Goal: Task Accomplishment & Management: Use online tool/utility

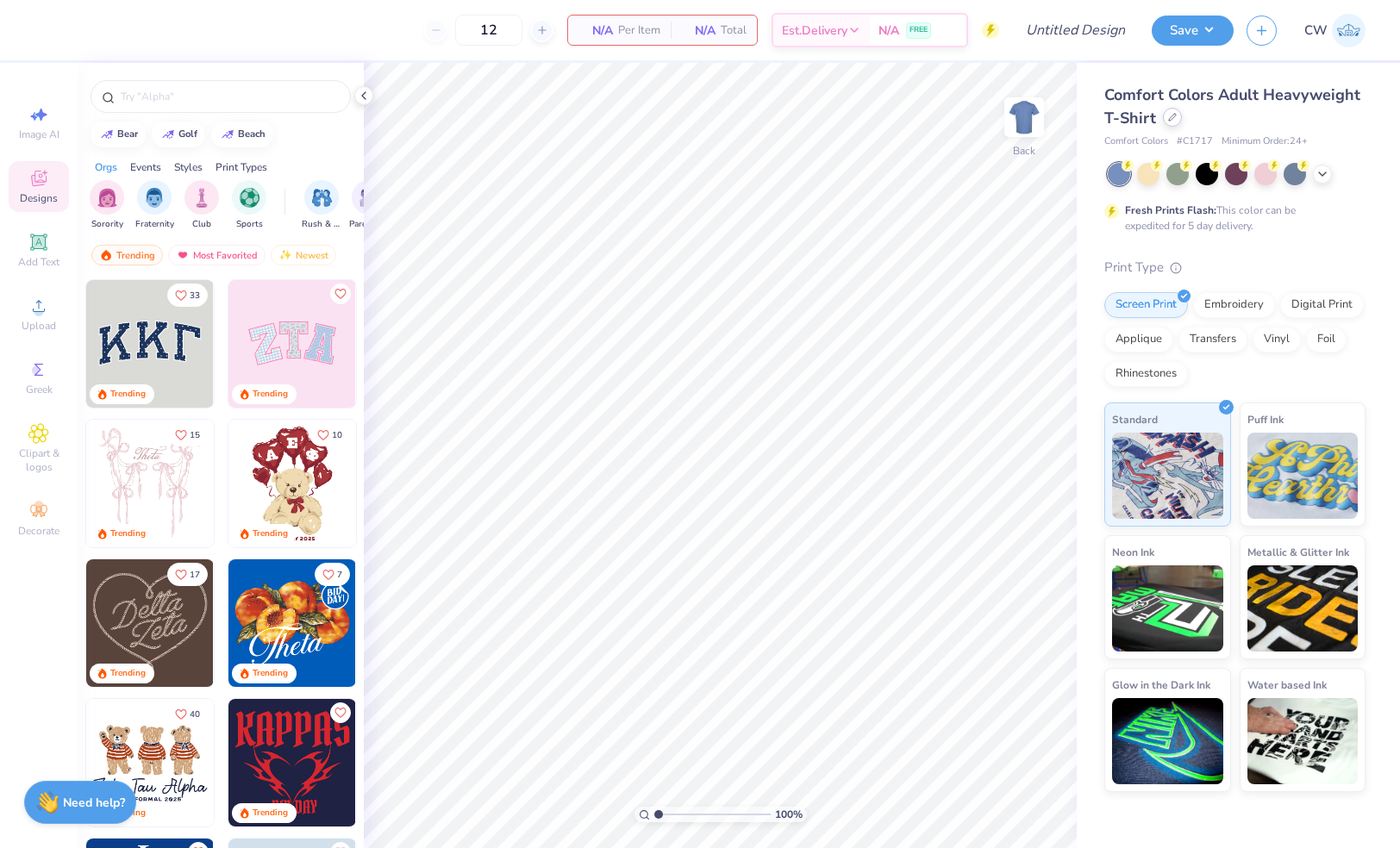
click at [1165, 120] on div at bounding box center [1172, 117] width 18 height 18
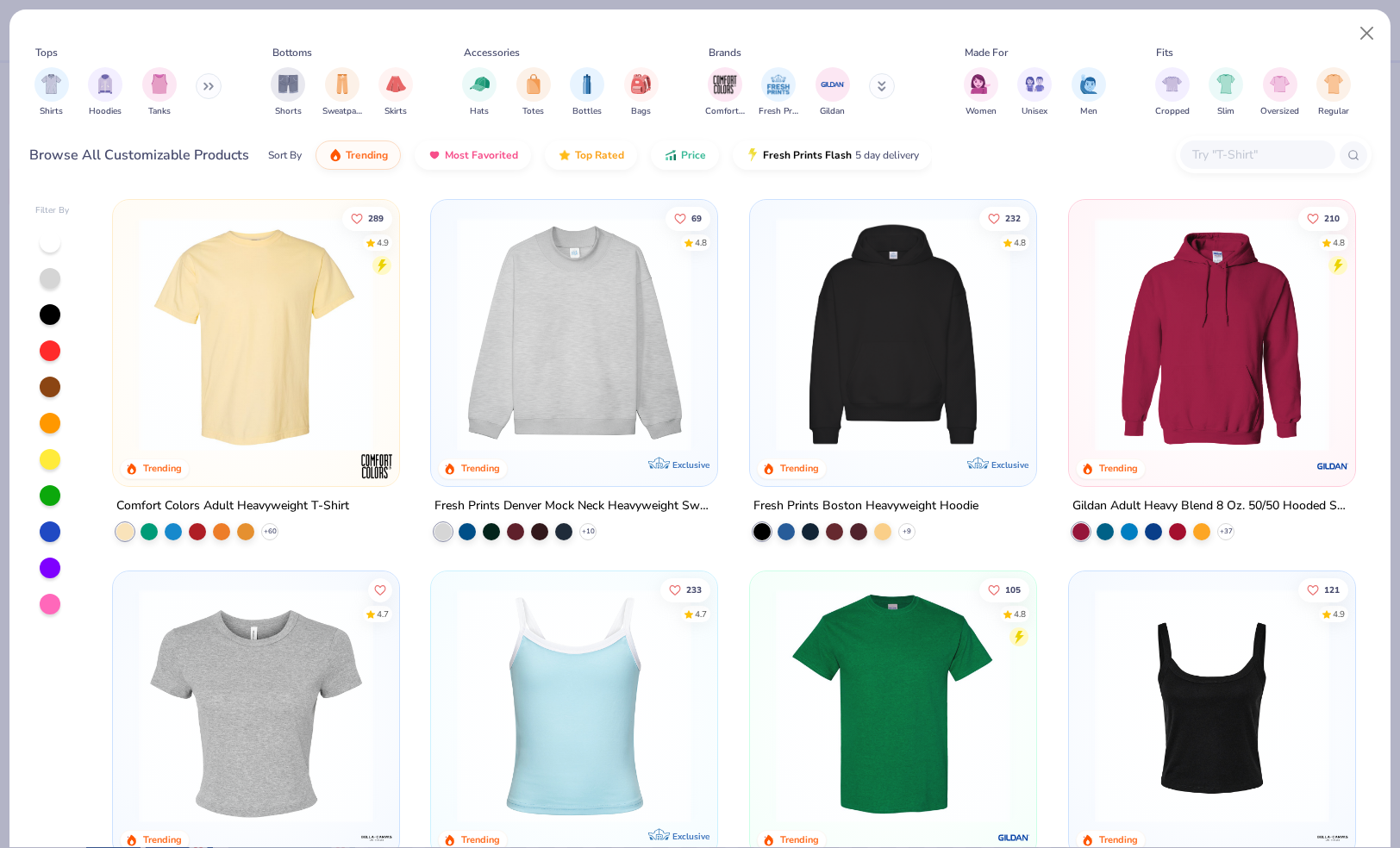
click at [1221, 166] on div at bounding box center [1257, 154] width 155 height 28
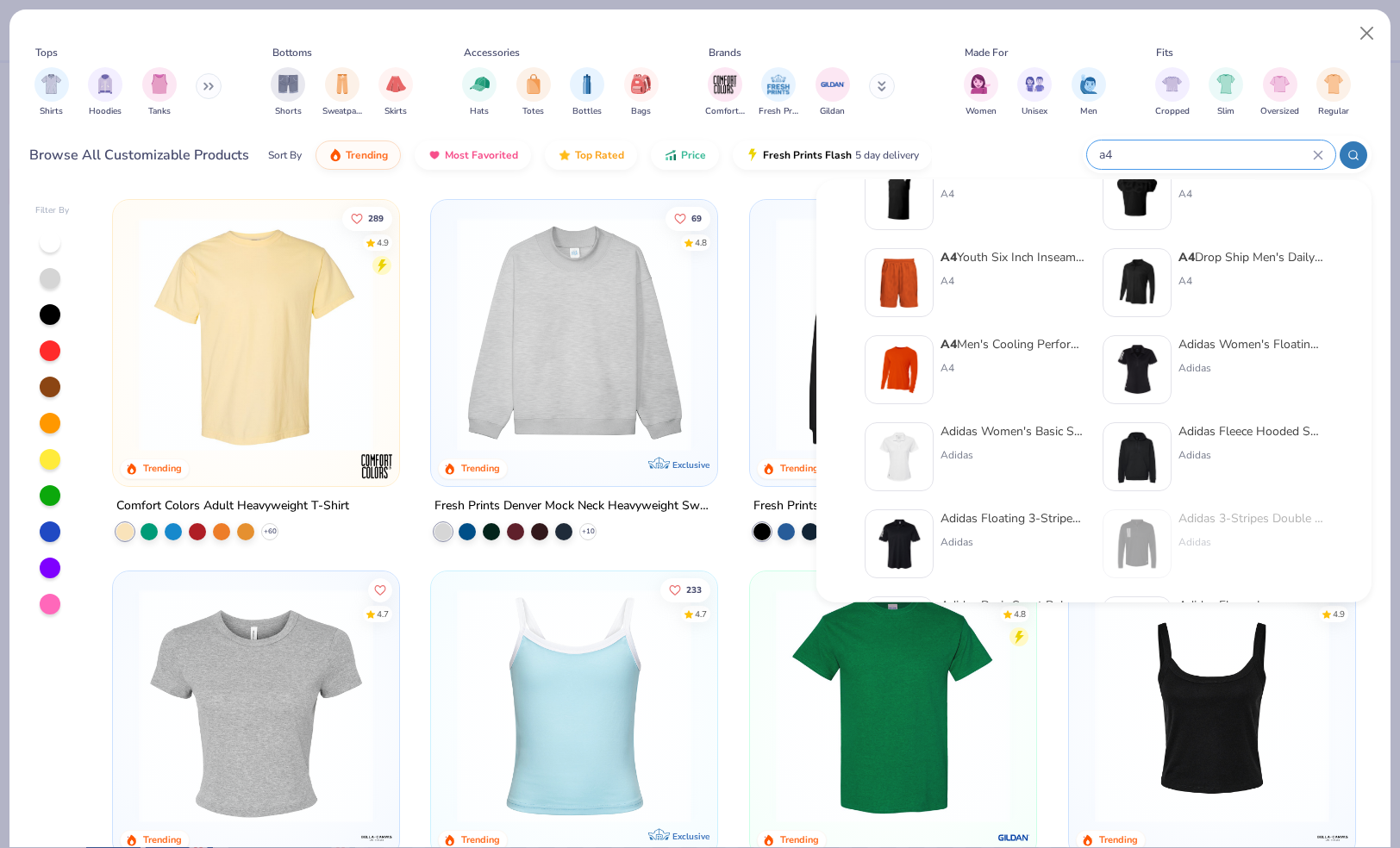
scroll to position [390, 0]
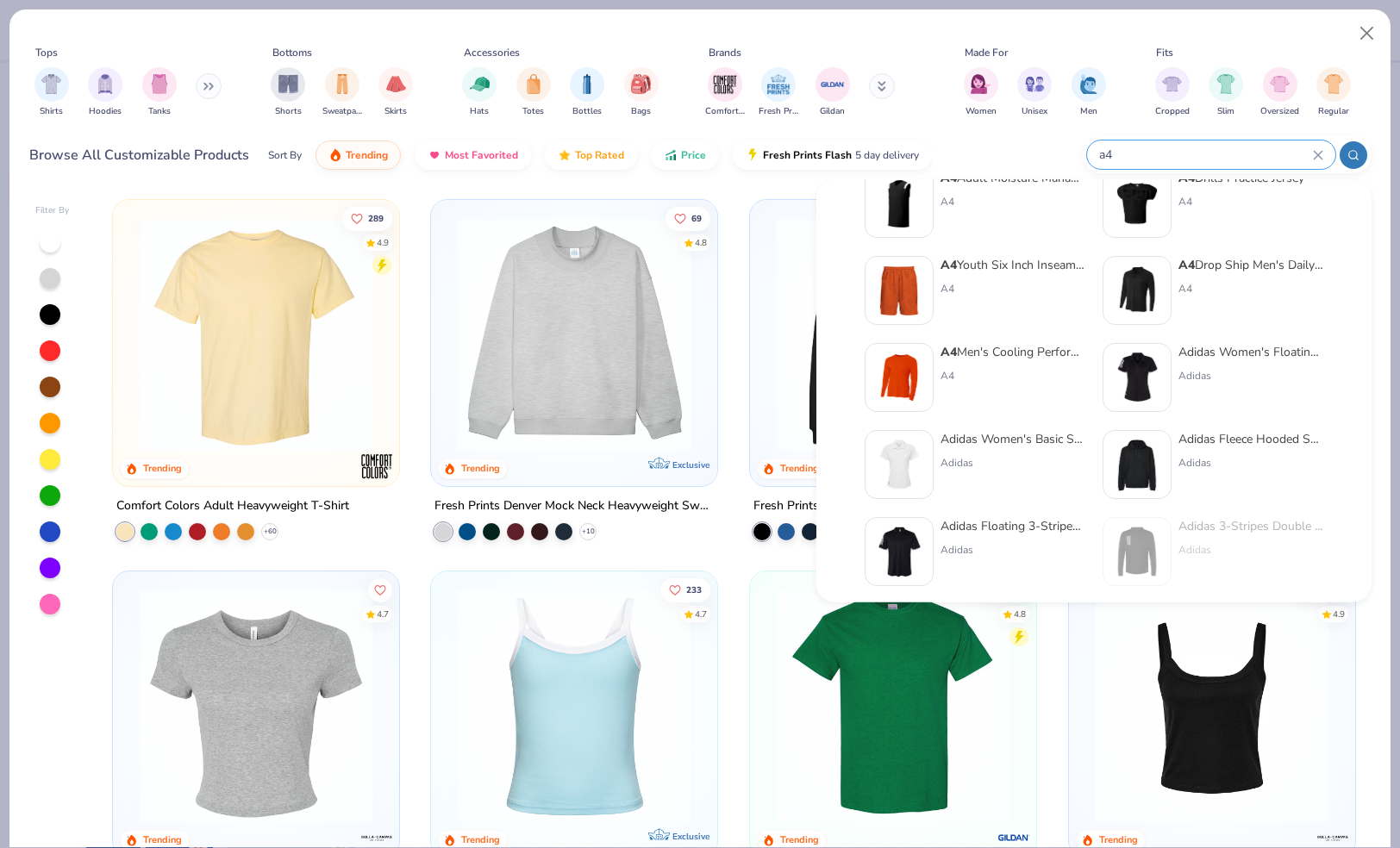
type input "a4"
click at [959, 366] on div "A4 Men's Cooling Performance Long Sleeve T-Shirt A4" at bounding box center [1013, 377] width 145 height 69
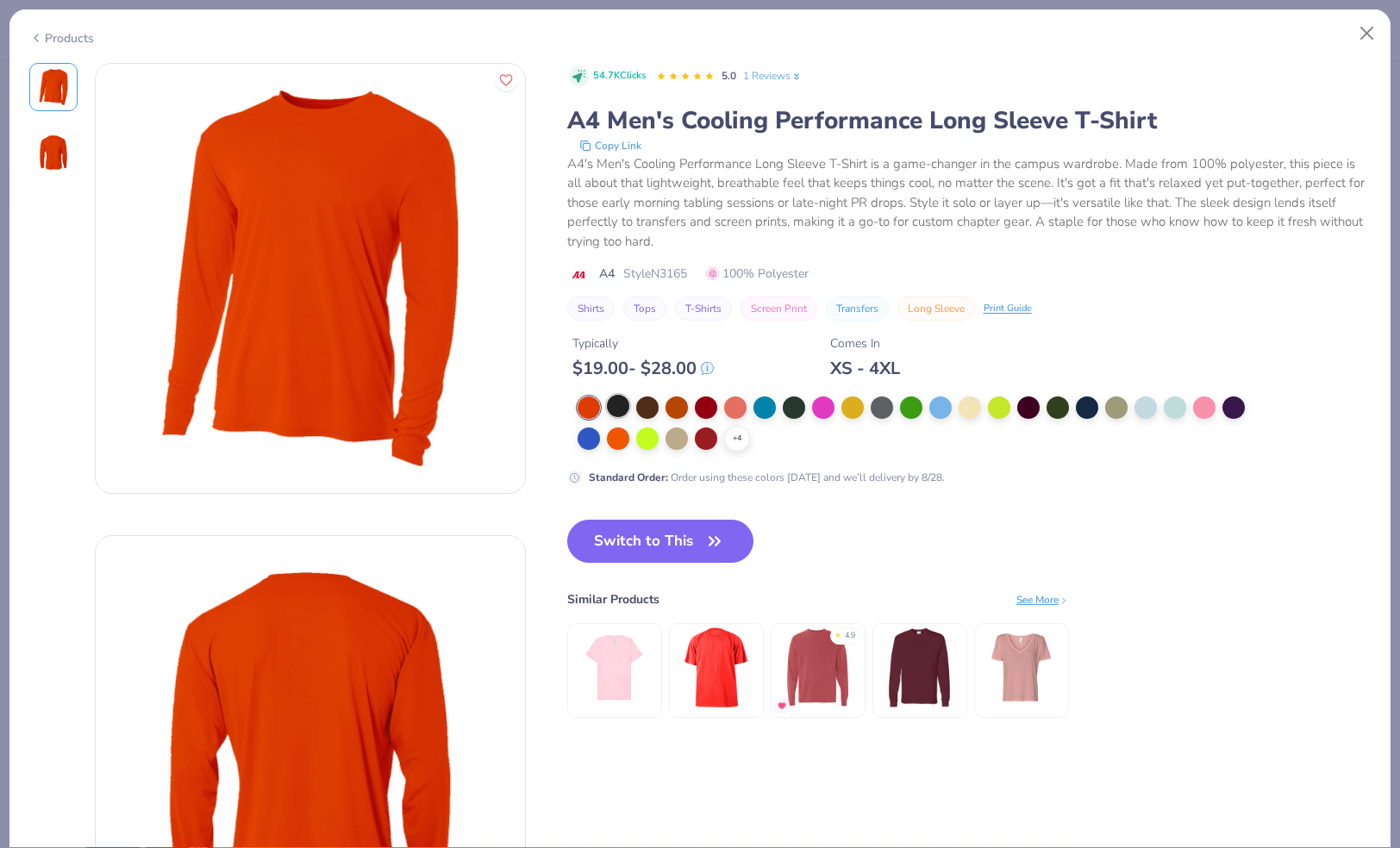
click at [620, 406] on div at bounding box center [617, 406] width 22 height 22
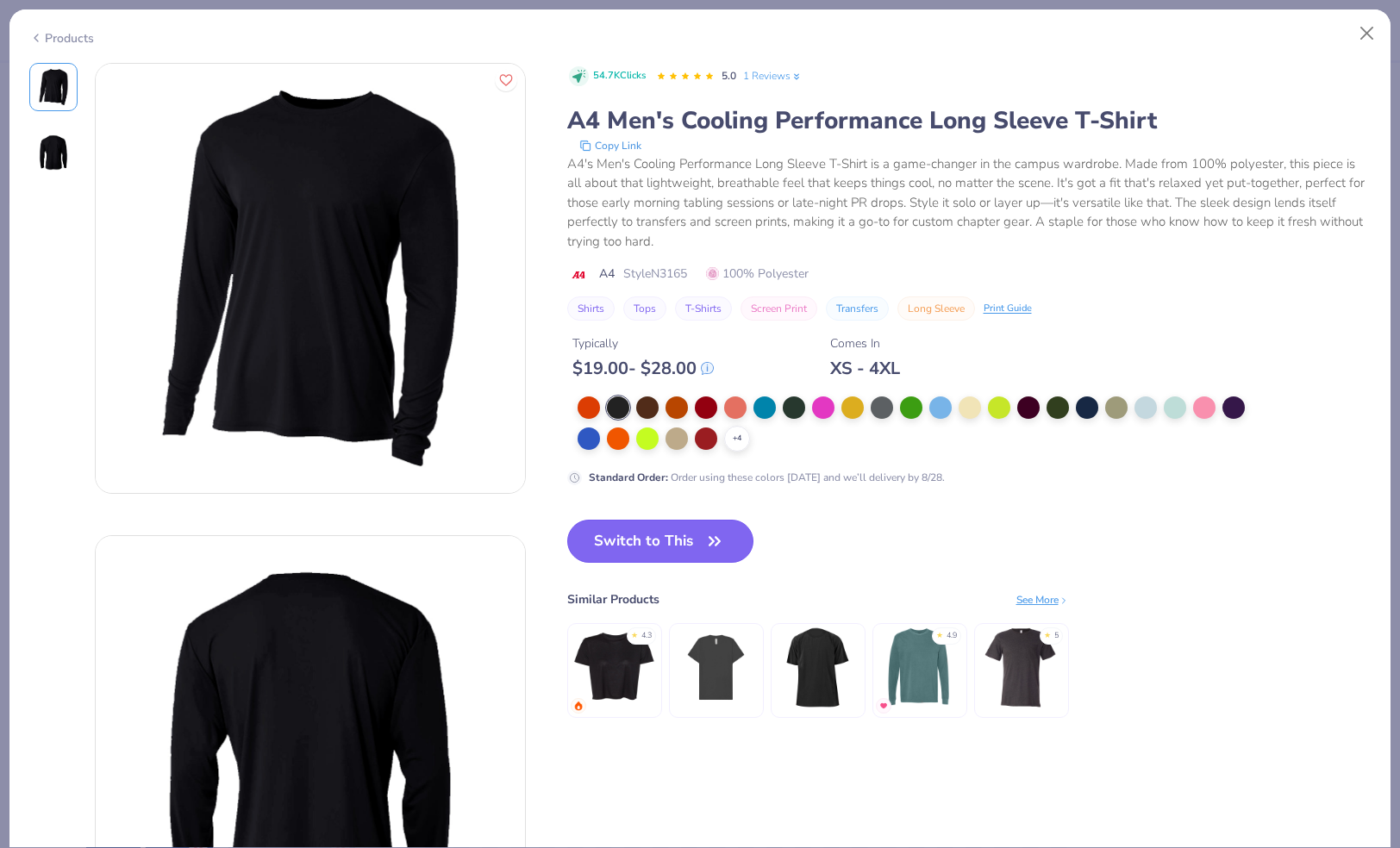
click at [642, 553] on button "Switch to This" at bounding box center [661, 541] width 187 height 43
